Goal: Register for event/course

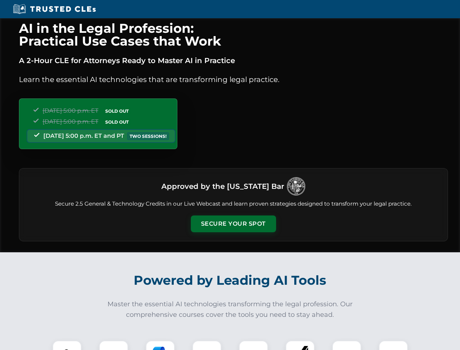
click at [233, 224] on button "Secure Your Spot" at bounding box center [233, 223] width 85 height 17
click at [67, 345] on img at bounding box center [66, 354] width 21 height 21
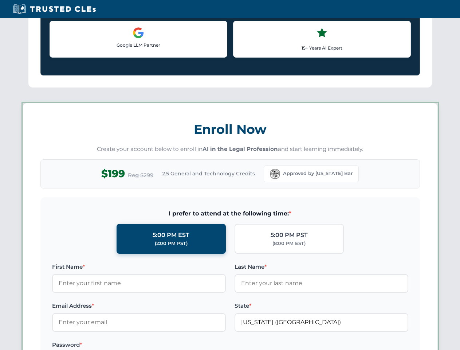
click at [160, 345] on label "Password *" at bounding box center [139, 344] width 174 height 9
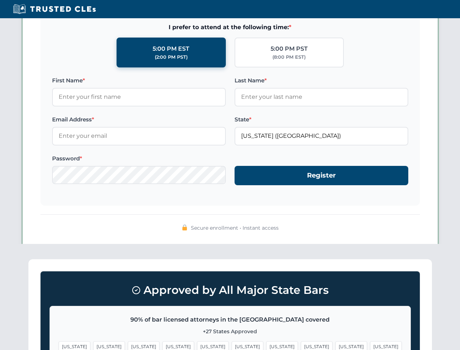
click at [336, 345] on span "[US_STATE]" at bounding box center [352, 346] width 32 height 11
